Goal: Navigation & Orientation: Find specific page/section

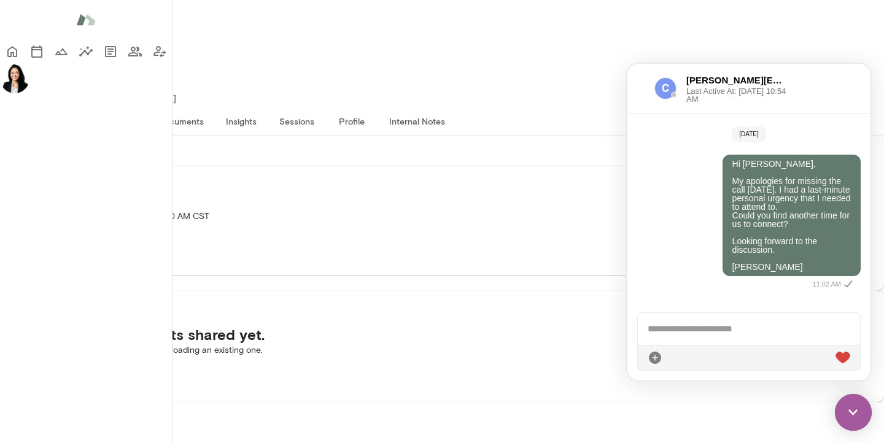
scroll to position [2, 0]
click at [80, 106] on button "Overview" at bounding box center [53, 120] width 56 height 29
click at [827, 106] on div "Overview Growth plan Documents Insights Sessions Profile Internal Notes" at bounding box center [442, 121] width 884 height 30
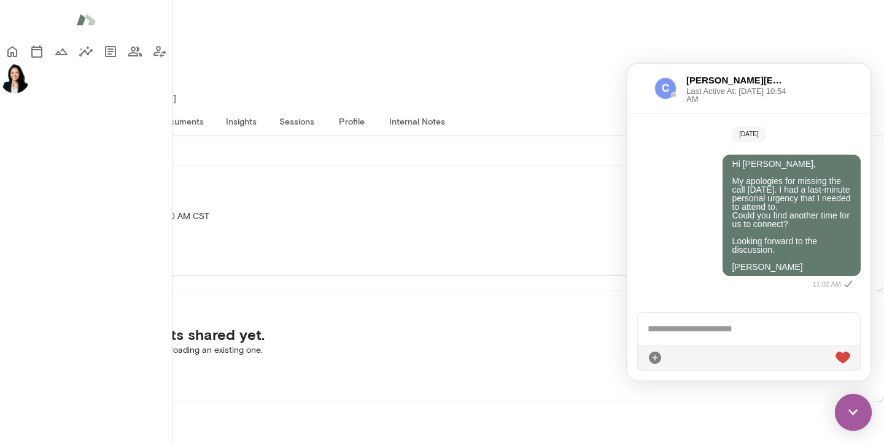
click at [379, 106] on button "Profile" at bounding box center [351, 120] width 55 height 29
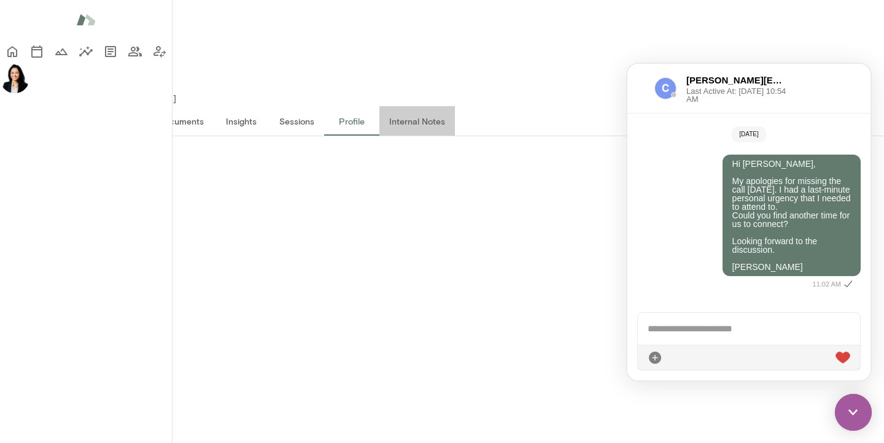
click at [455, 106] on button "Internal Notes" at bounding box center [416, 120] width 75 height 29
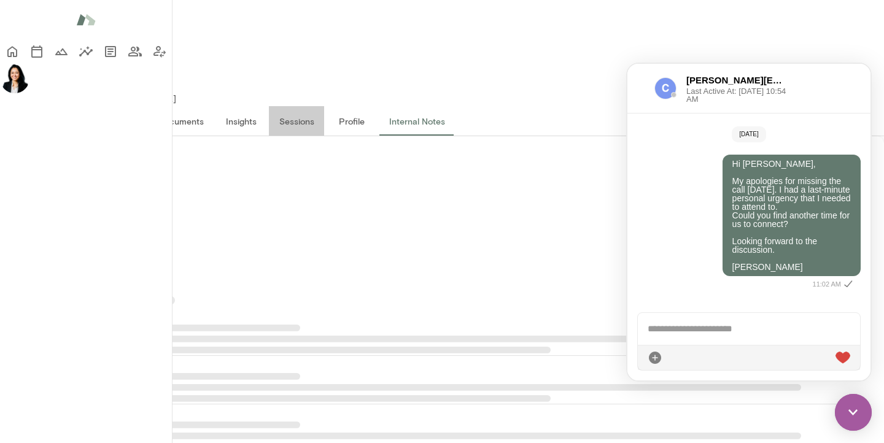
click at [324, 106] on button "Sessions" at bounding box center [296, 120] width 55 height 29
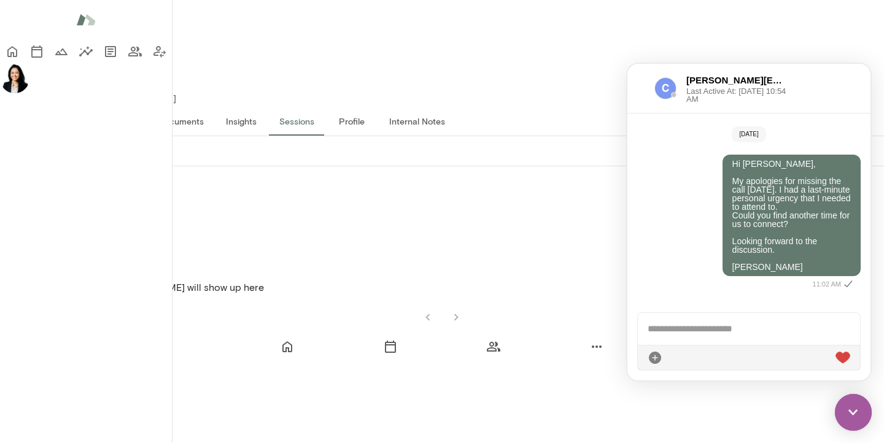
click at [29, 59] on icon "Sessions" at bounding box center [36, 51] width 15 height 15
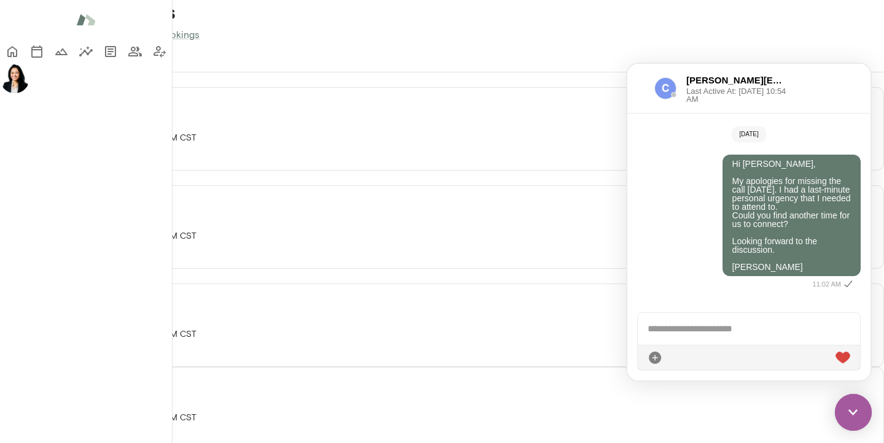
click at [858, 410] on img at bounding box center [853, 412] width 37 height 37
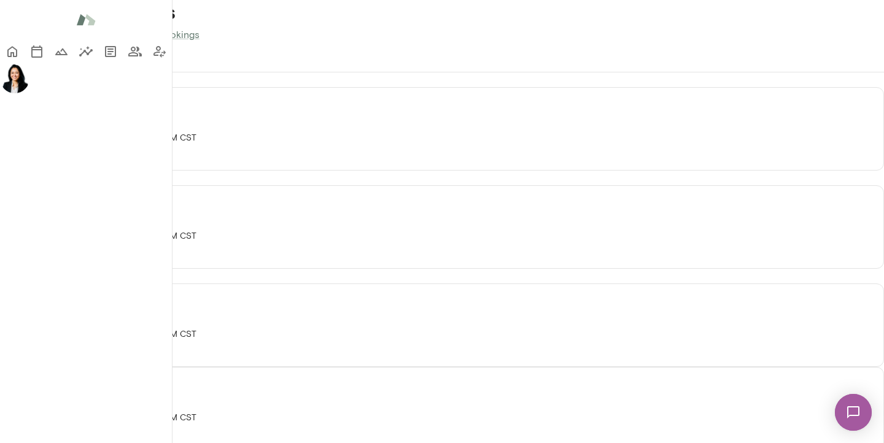
click at [115, 72] on button "Past" at bounding box center [87, 56] width 55 height 29
click at [60, 72] on button "Upcoming" at bounding box center [30, 56] width 60 height 29
click at [29, 59] on icon "Sessions" at bounding box center [36, 51] width 15 height 15
click at [17, 48] on icon "Home" at bounding box center [12, 52] width 10 height 11
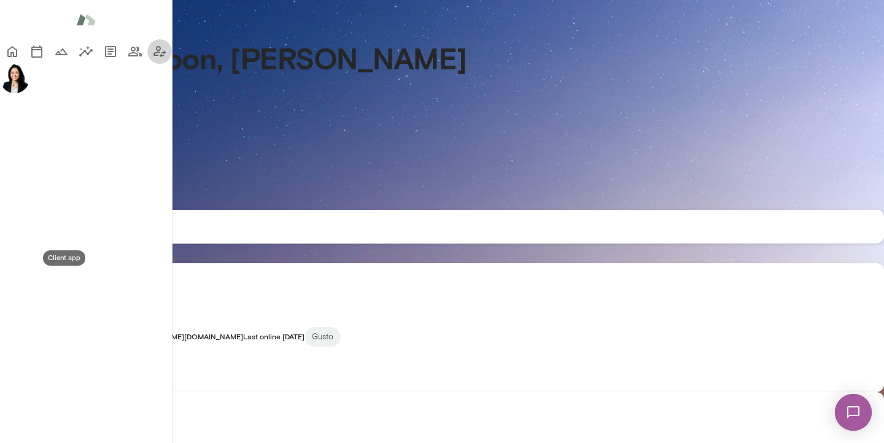
click at [152, 59] on icon "Client app" at bounding box center [159, 51] width 15 height 15
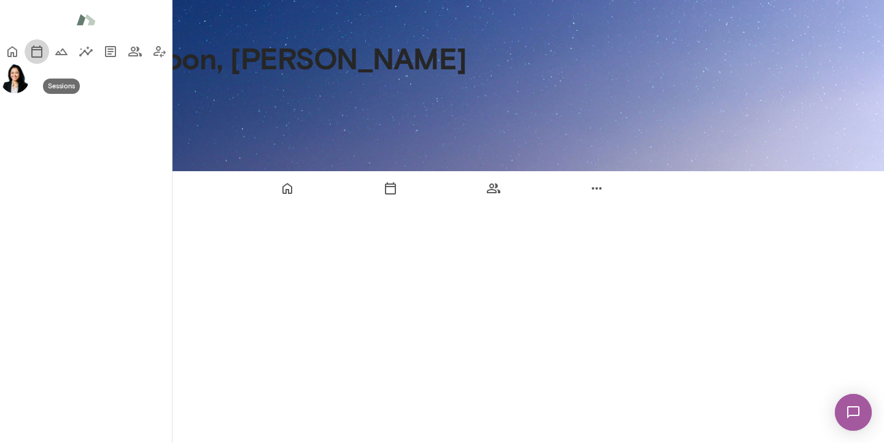
click at [31, 58] on icon "Sessions" at bounding box center [36, 51] width 11 height 12
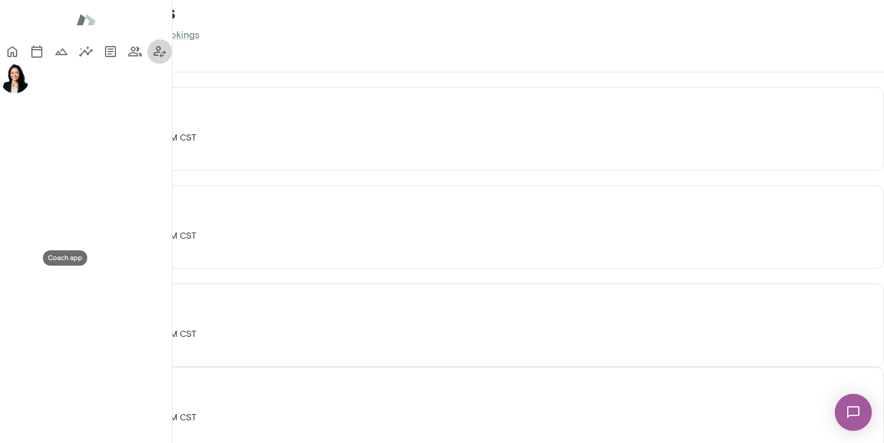
click at [153, 58] on icon "Coach app" at bounding box center [159, 52] width 12 height 12
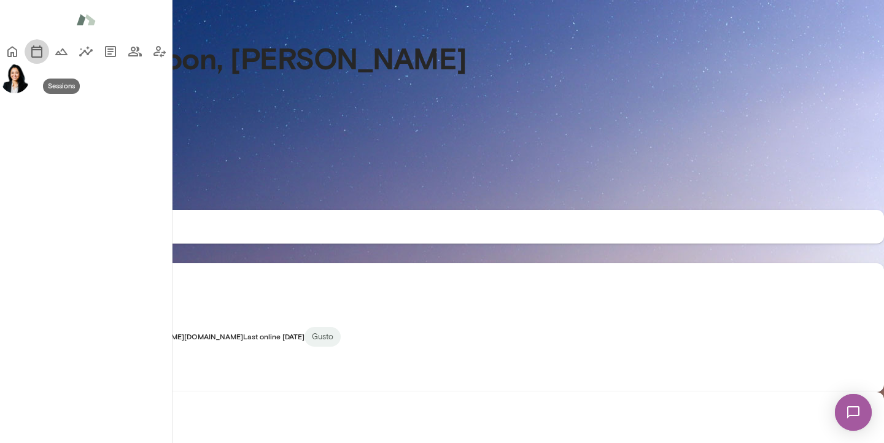
click at [29, 59] on icon "Sessions" at bounding box center [36, 51] width 15 height 15
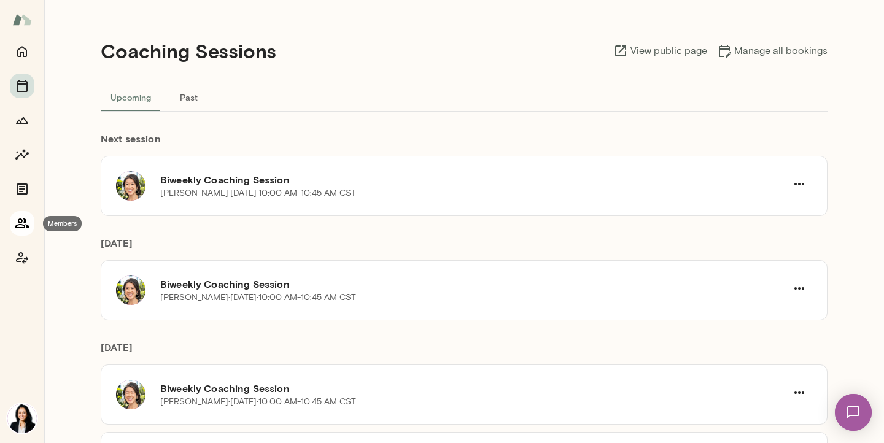
click at [20, 223] on icon "Members" at bounding box center [22, 223] width 15 height 15
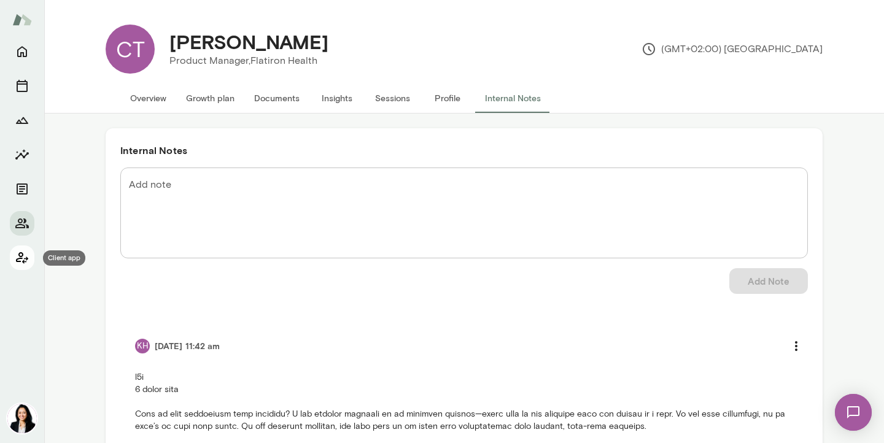
click at [19, 259] on icon "Client app" at bounding box center [22, 257] width 15 height 15
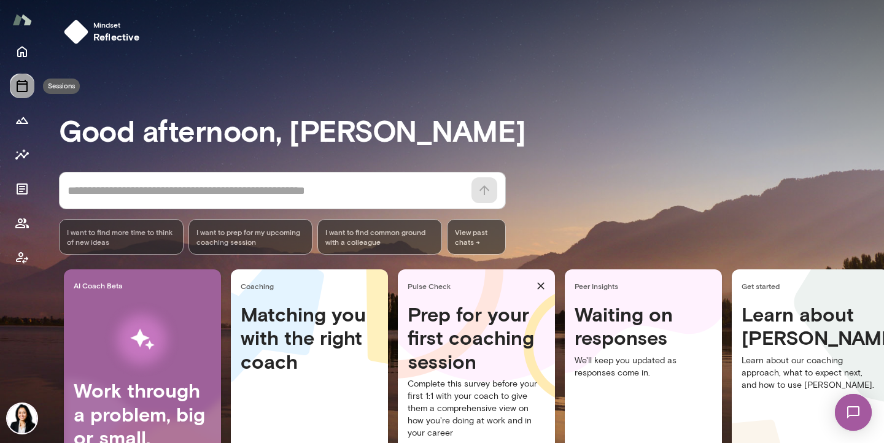
click at [20, 84] on icon "Sessions" at bounding box center [22, 86] width 11 height 12
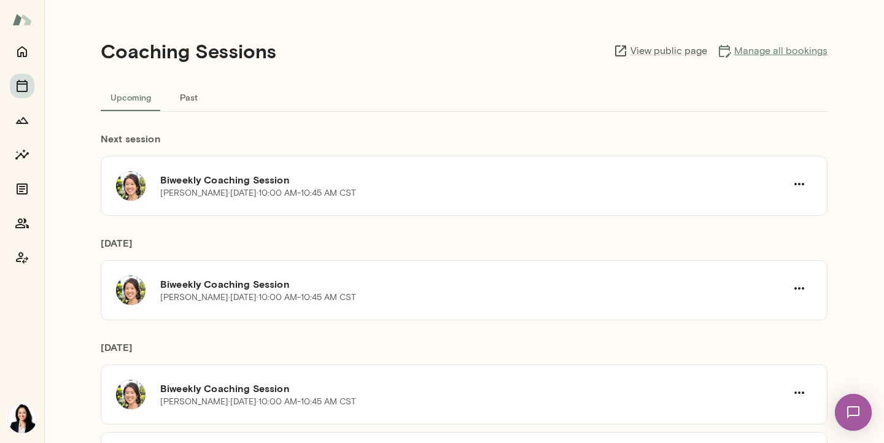
click at [755, 50] on link "Manage all bookings" at bounding box center [772, 51] width 110 height 15
